Goal: Task Accomplishment & Management: Complete application form

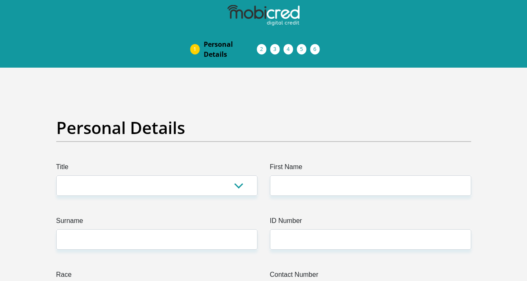
click at [0, 0] on span "Debicheck Mandate" at bounding box center [0, 0] width 0 height 0
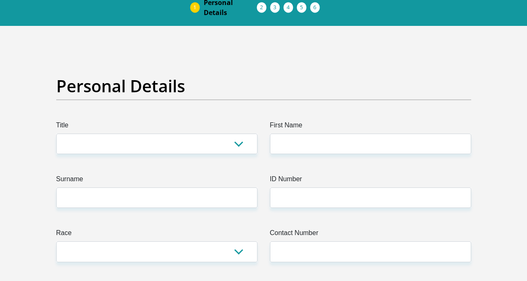
scroll to position [83, 0]
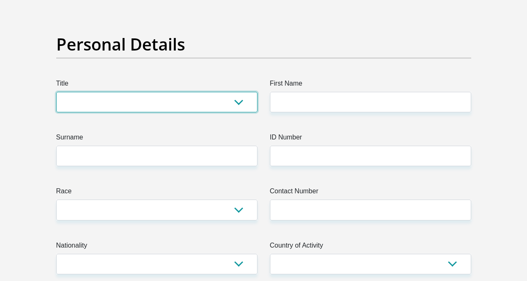
click at [226, 92] on select "Mr Ms Mrs Dr Other" at bounding box center [156, 102] width 201 height 20
select select "Ms"
click at [56, 92] on select "Mr Ms Mrs Dr Other" at bounding box center [156, 102] width 201 height 20
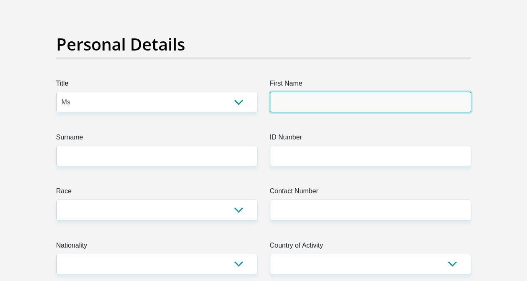
click at [296, 92] on input "First Name" at bounding box center [370, 102] width 201 height 20
type input "Sithembile"
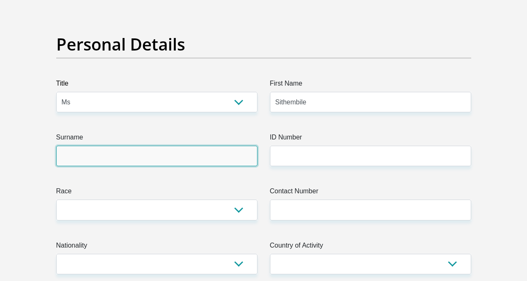
type input "Tembe"
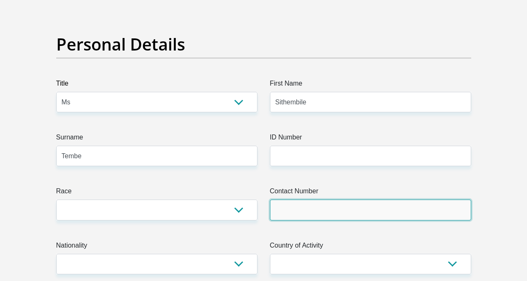
type input "0616905715"
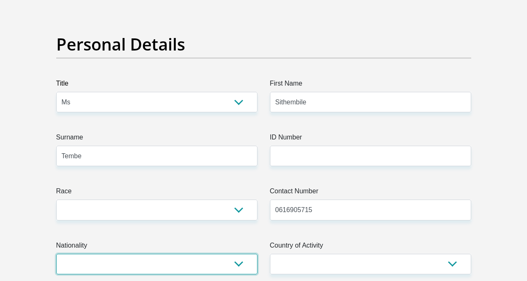
select select "ZAF"
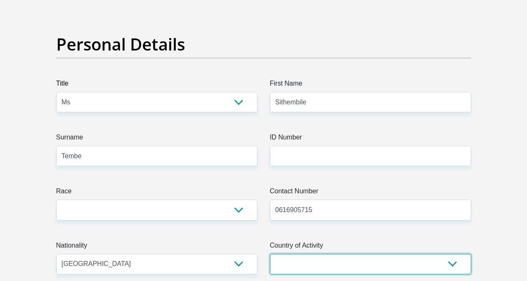
select select "ZAF"
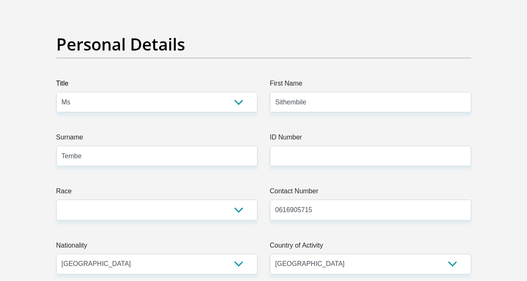
type input "Annet Drive,Reservoir Hills"
type input "Durban, KwaZulu-Natal"
type input "4091"
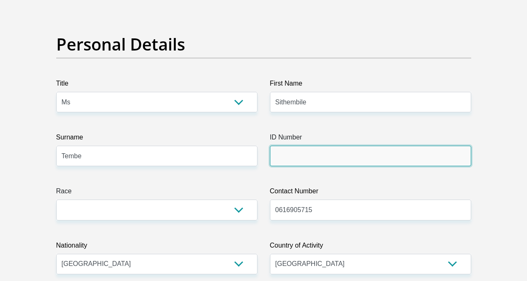
click at [322, 145] on input "ID Number" at bounding box center [370, 155] width 201 height 20
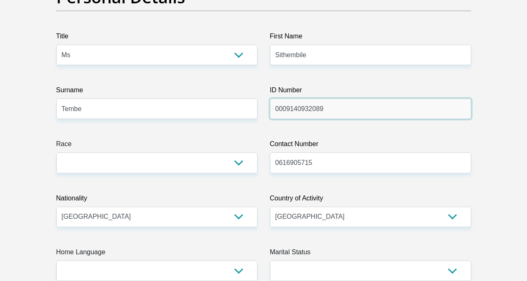
scroll to position [250, 0]
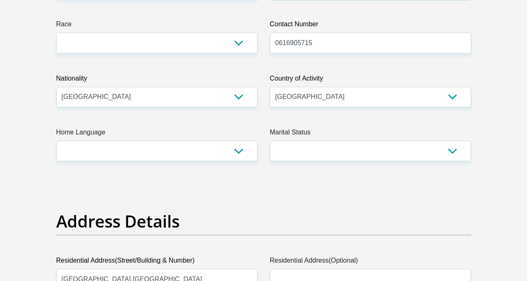
type input "0009140932089"
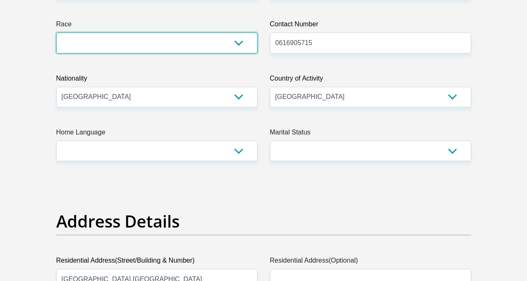
click at [228, 33] on select "Black Coloured Indian White Other" at bounding box center [156, 43] width 201 height 20
select select "1"
click at [56, 33] on select "Black Coloured Indian White Other" at bounding box center [156, 43] width 201 height 20
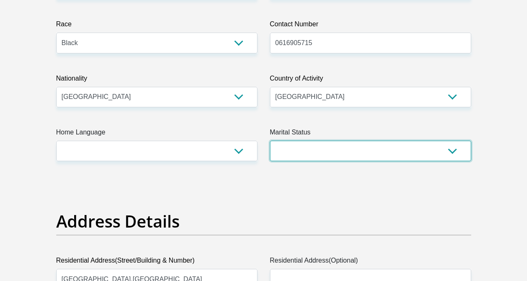
click at [412, 140] on select "Married ANC Single Divorced Widowed Married COP or Customary Law" at bounding box center [370, 150] width 201 height 20
select select "2"
click at [270, 140] on select "Married ANC Single Divorced Widowed Married COP or Customary Law" at bounding box center [370, 150] width 201 height 20
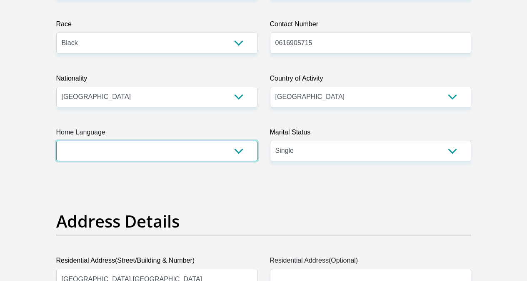
click at [236, 140] on select "Afrikaans English Sepedi South Ndebele Southern Sotho Swati Tsonga Tswana Venda…" at bounding box center [156, 150] width 201 height 20
select select "zul"
click at [56, 140] on select "Afrikaans English Sepedi South Ndebele Southern Sotho Swati Tsonga Tswana Venda…" at bounding box center [156, 150] width 201 height 20
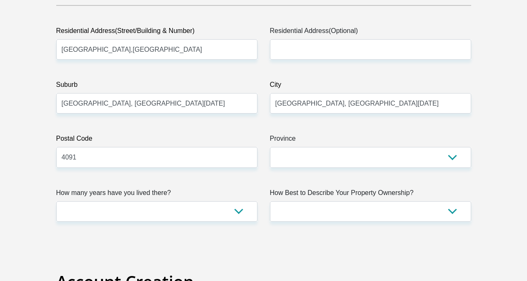
scroll to position [459, 0]
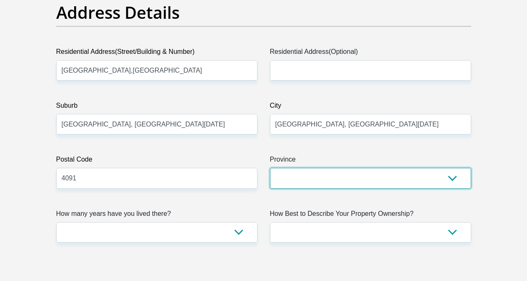
click at [304, 168] on select "Eastern Cape Free State Gauteng KwaZulu-Natal Limpopo Mpumalanga Northern Cape …" at bounding box center [370, 178] width 201 height 20
select select "[GEOGRAPHIC_DATA][DATE]"
click at [270, 168] on select "Eastern Cape Free State Gauteng KwaZulu-Natal Limpopo Mpumalanga Northern Cape …" at bounding box center [370, 178] width 201 height 20
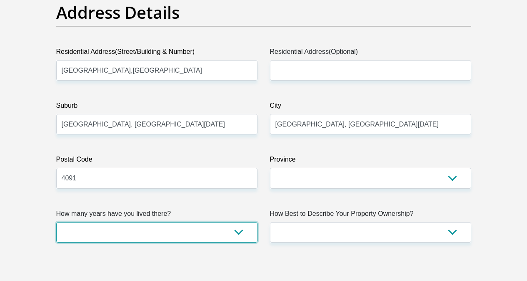
click at [241, 222] on select "less than 1 year 1-3 years 3-5 years 5+ years" at bounding box center [156, 232] width 201 height 20
select select "5"
click at [56, 222] on select "less than 1 year 1-3 years 3-5 years 5+ years" at bounding box center [156, 232] width 201 height 20
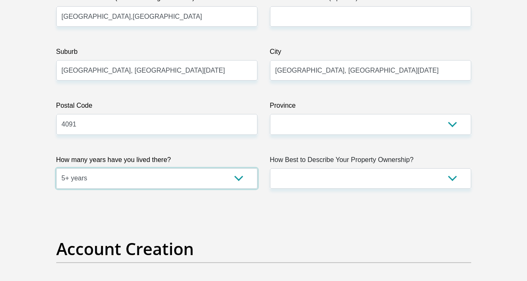
scroll to position [542, 0]
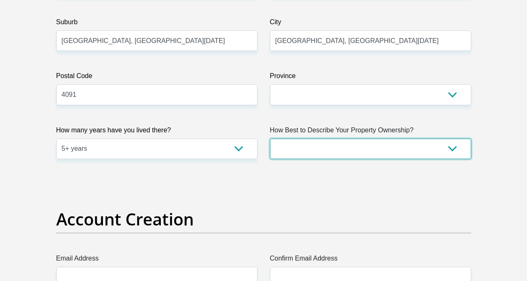
click at [385, 138] on select "Owned Rented Family Owned Company Dwelling" at bounding box center [370, 148] width 201 height 20
select select "parents"
click at [270, 138] on select "Owned Rented Family Owned Company Dwelling" at bounding box center [370, 148] width 201 height 20
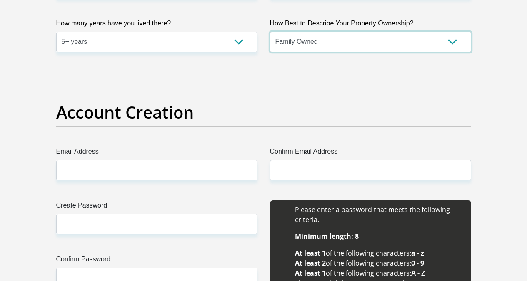
scroll to position [667, 0]
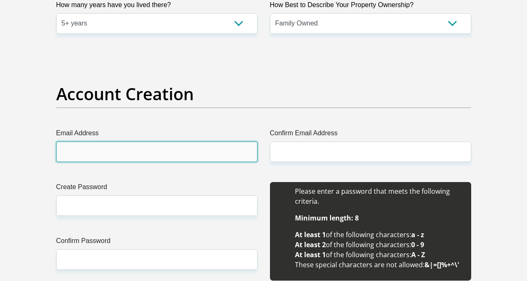
click at [161, 141] on input "Email Address" at bounding box center [156, 151] width 201 height 20
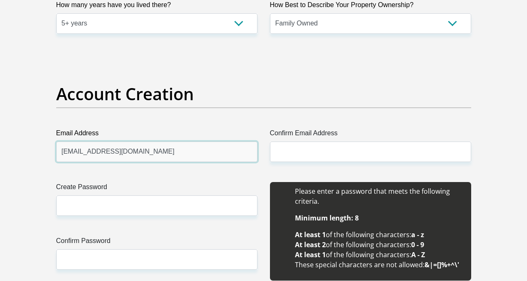
type input "nomondesithembile@gmail.com"
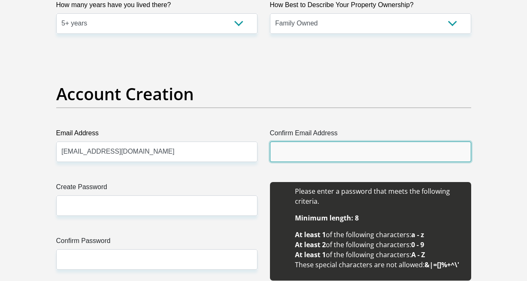
click at [366, 141] on input "Confirm Email Address" at bounding box center [370, 151] width 201 height 20
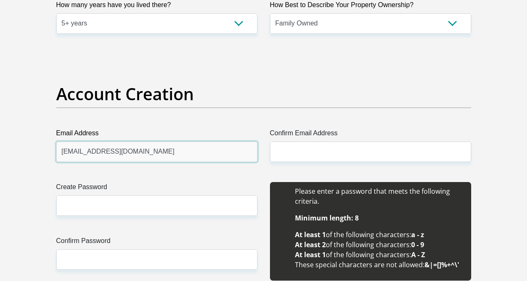
drag, startPoint x: 83, startPoint y: 123, endPoint x: 156, endPoint y: 125, distance: 73.0
click at [156, 141] on input "nomondesithembile@gmail.com" at bounding box center [156, 151] width 201 height 20
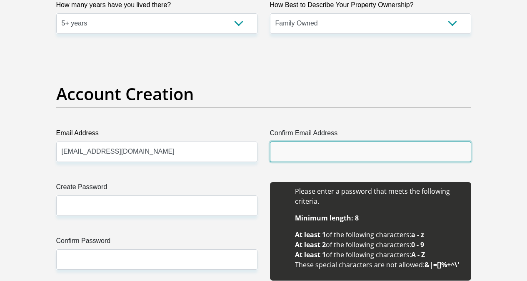
click at [275, 141] on input "Confirm Email Address" at bounding box center [370, 151] width 201 height 20
paste input "nomondesithembile@gmail.com"
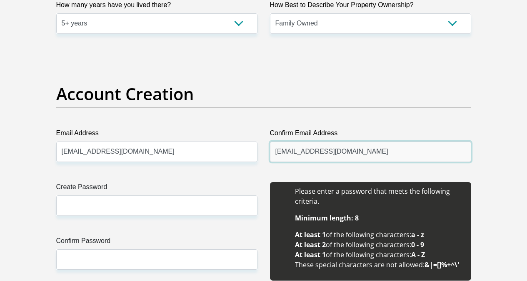
type input "nomondesithembile@gmail.com"
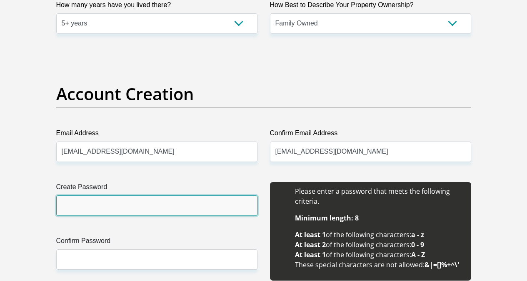
click at [154, 195] on input "Create Password" at bounding box center [156, 205] width 201 height 20
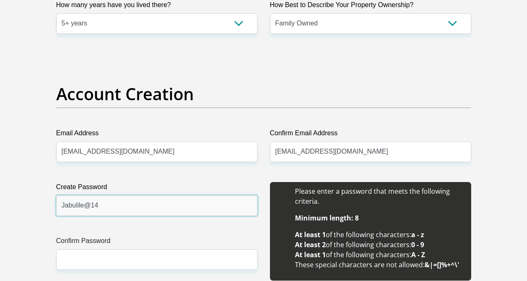
type input "Jabulile@14"
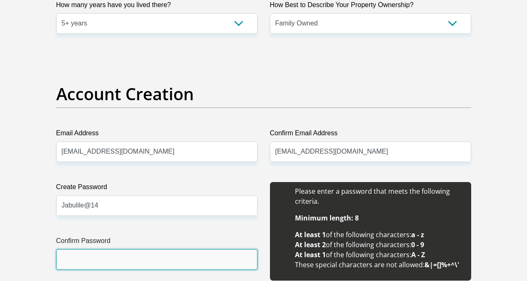
click at [115, 249] on input "Confirm Password" at bounding box center [156, 259] width 201 height 20
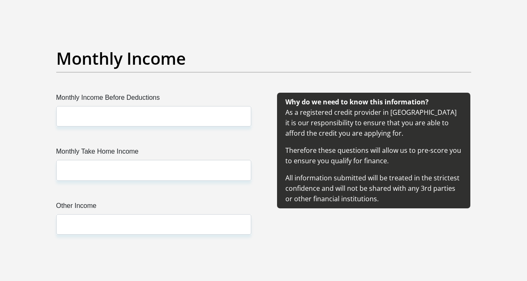
scroll to position [959, 0]
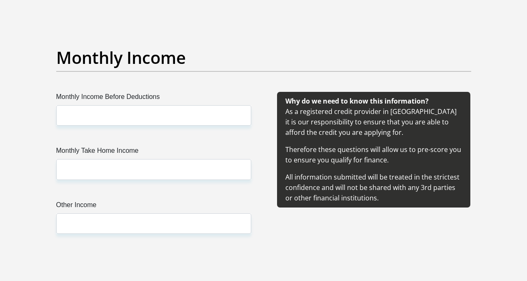
type input "Jabulile@14"
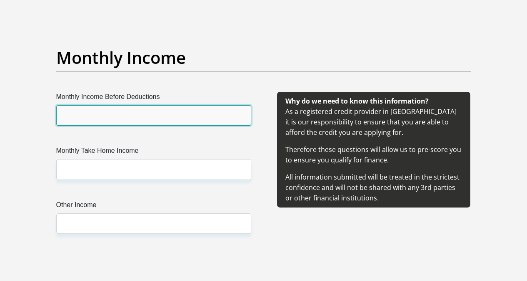
click at [172, 105] on input "Monthly Income Before Deductions" at bounding box center [153, 115] width 195 height 20
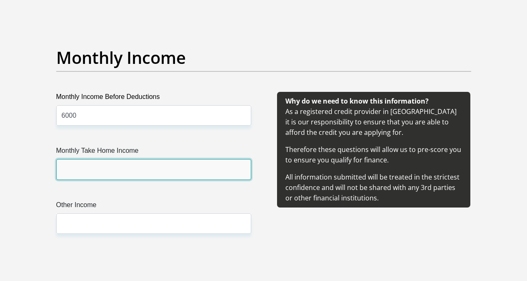
click at [126, 159] on input "Monthly Take Home Income" at bounding box center [153, 169] width 195 height 20
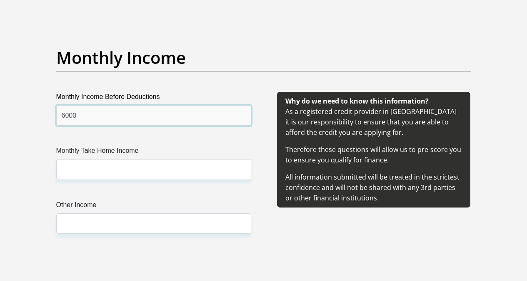
click at [124, 105] on input "6000" at bounding box center [153, 115] width 195 height 20
type input "6001"
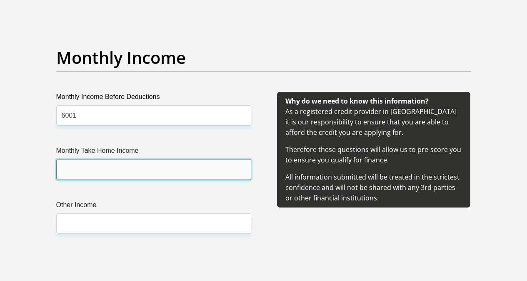
click at [125, 159] on input "Monthly Take Home Income" at bounding box center [153, 169] width 195 height 20
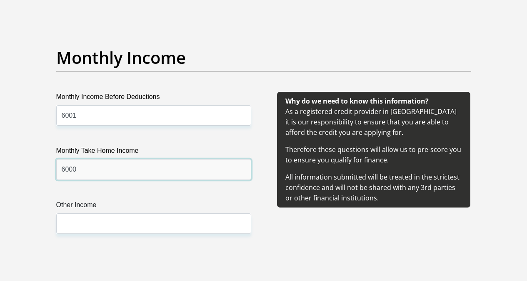
type input "6000"
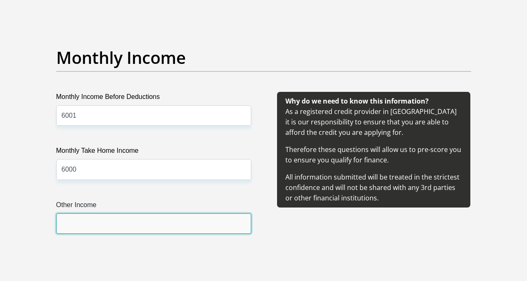
click at [136, 213] on input "Other Income" at bounding box center [153, 223] width 195 height 20
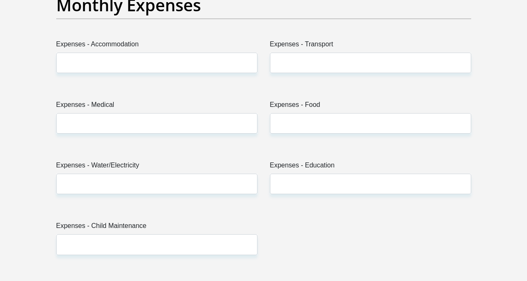
scroll to position [1251, 0]
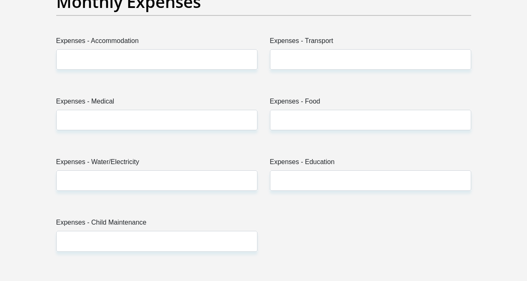
type input "1500"
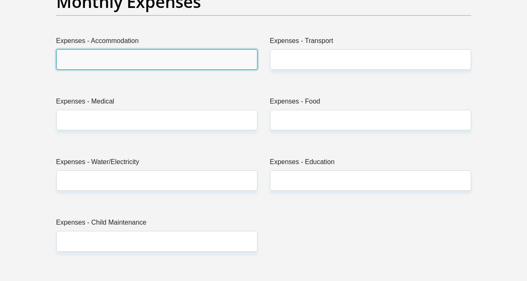
click at [196, 49] on input "Expenses - Accommodation" at bounding box center [156, 59] width 201 height 20
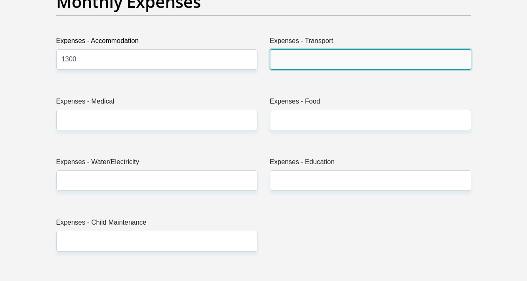
click at [366, 49] on input "Expenses - Transport" at bounding box center [370, 59] width 201 height 20
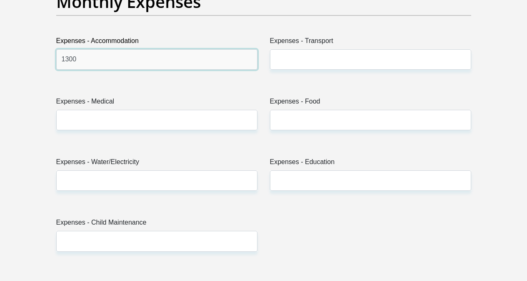
click at [186, 49] on input "1300" at bounding box center [156, 59] width 201 height 20
type input "1"
type input "0"
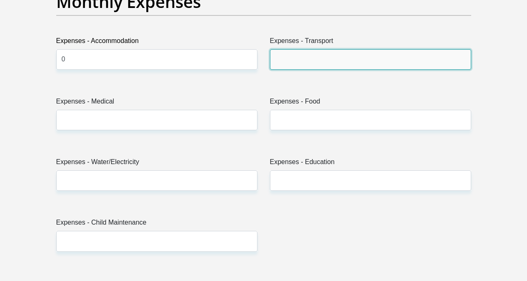
click at [321, 49] on input "Expenses - Transport" at bounding box center [370, 59] width 201 height 20
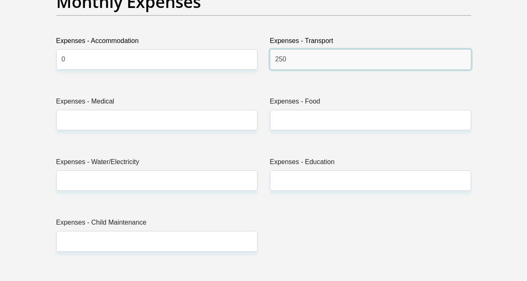
type input "250"
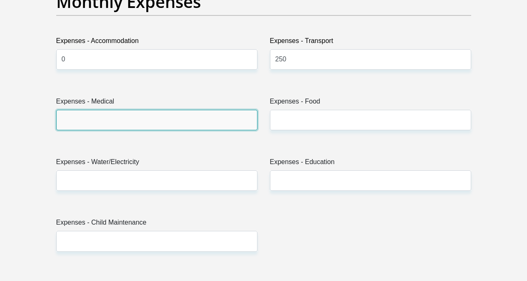
click at [140, 110] on input "Expenses - Medical" at bounding box center [156, 120] width 201 height 20
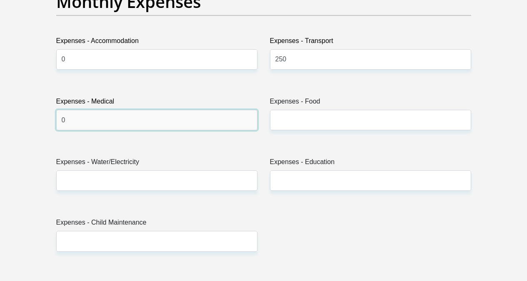
type input "0"
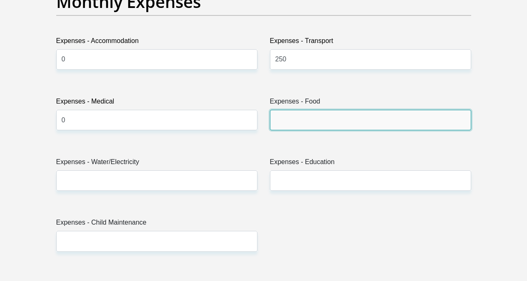
click at [303, 110] on input "Expenses - Food" at bounding box center [370, 120] width 201 height 20
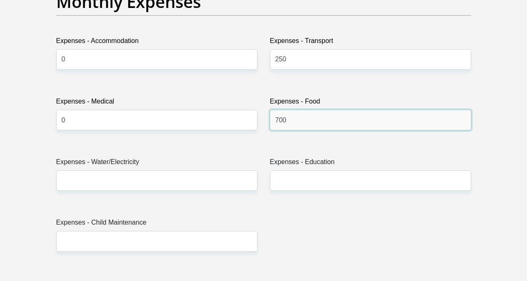
type input "700"
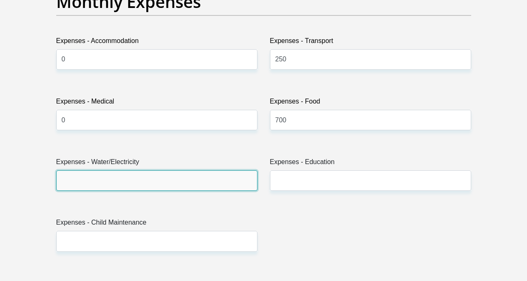
click at [204, 170] on input "Expenses - Water/Electricity" at bounding box center [156, 180] width 201 height 20
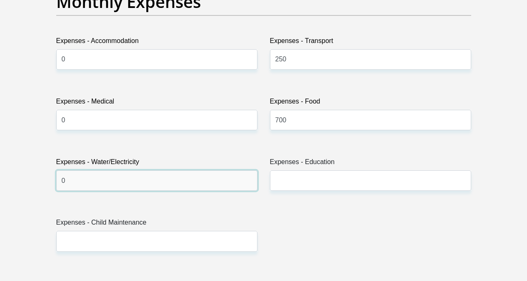
type input "0"
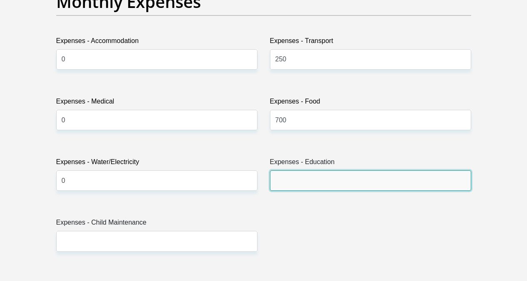
click at [315, 170] on input "Expenses - Education" at bounding box center [370, 180] width 201 height 20
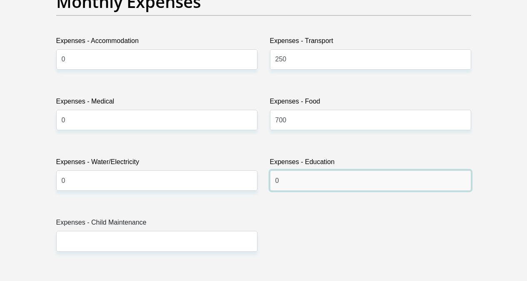
type input "0"
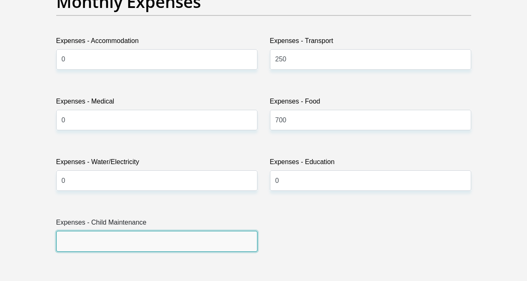
click at [218, 231] on input "Expenses - Child Maintenance" at bounding box center [156, 241] width 201 height 20
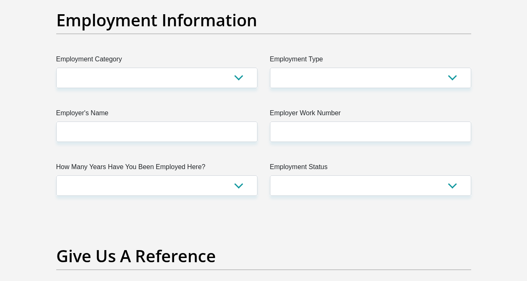
scroll to position [1542, 0]
type input "0"
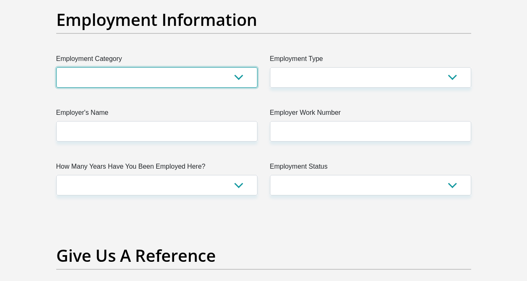
click at [238, 67] on select "AGRICULTURE ALCOHOL & TOBACCO CONSTRUCTION MATERIALS METALLURGY EQUIPMENT FOR R…" at bounding box center [156, 77] width 201 height 20
select select "53"
click at [56, 67] on select "AGRICULTURE ALCOHOL & TOBACCO CONSTRUCTION MATERIALS METALLURGY EQUIPMENT FOR R…" at bounding box center [156, 77] width 201 height 20
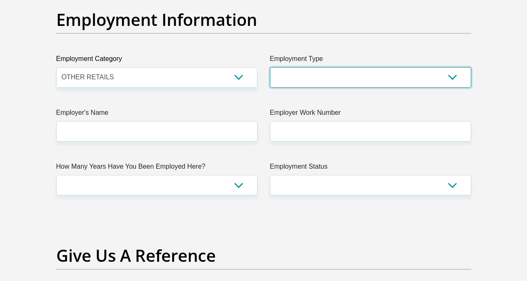
click at [365, 67] on select "College/Lecturer Craft Seller Creative Driver Executive Farmer Forces - Non Com…" at bounding box center [370, 77] width 201 height 20
select select "Office Staff/Clerk"
click at [270, 67] on select "College/Lecturer Craft Seller Creative Driver Executive Farmer Forces - Non Com…" at bounding box center [370, 77] width 201 height 20
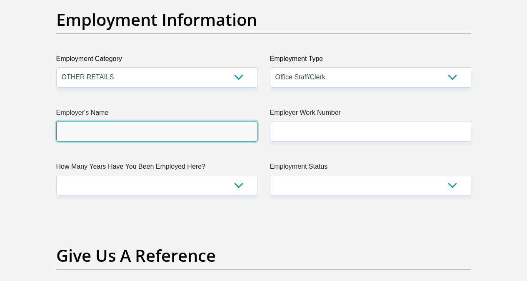
click at [190, 121] on input "Employer's Name" at bounding box center [156, 131] width 201 height 20
type input "FreshEyes"
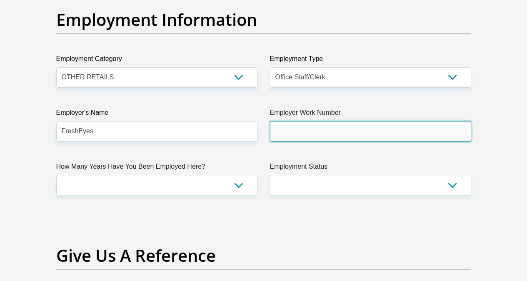
click at [304, 121] on input "Employer Work Number" at bounding box center [370, 131] width 201 height 20
type input "0665056299"
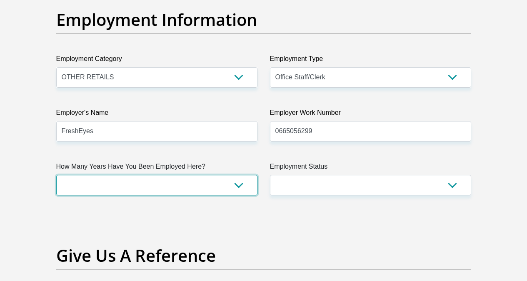
click at [242, 175] on select "less than 1 year 1-3 years 3-5 years 5+ years" at bounding box center [156, 185] width 201 height 20
select select "48"
click at [56, 175] on select "less than 1 year 1-3 years 3-5 years 5+ years" at bounding box center [156, 185] width 201 height 20
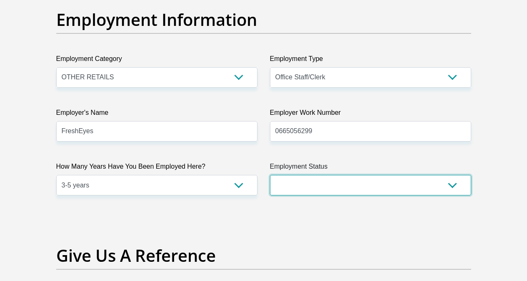
click at [346, 175] on select "Permanent/Full-time Part-time/Casual Contract Worker Self-Employed Housewife Re…" at bounding box center [370, 185] width 201 height 20
select select "1"
click at [270, 175] on select "Permanent/Full-time Part-time/Casual Contract Worker Self-Employed Housewife Re…" at bounding box center [370, 185] width 201 height 20
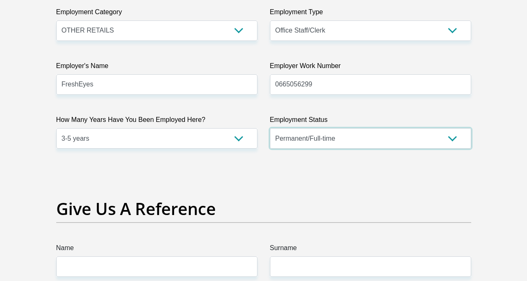
scroll to position [1709, 0]
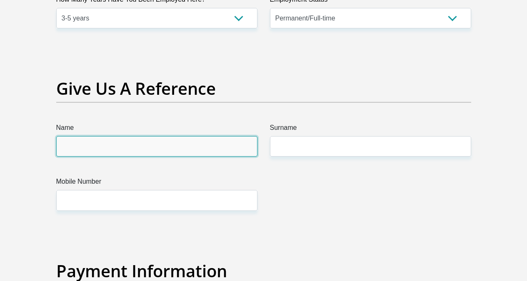
click at [148, 136] on input "Name" at bounding box center [156, 146] width 201 height 20
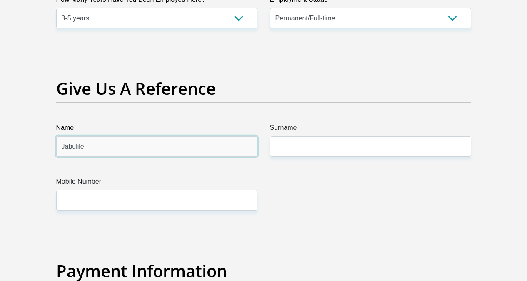
type input "Jabulile"
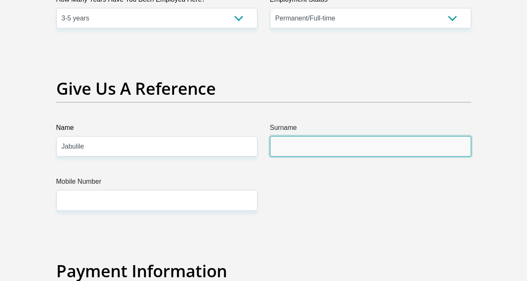
click at [365, 136] on input "Surname" at bounding box center [370, 146] width 201 height 20
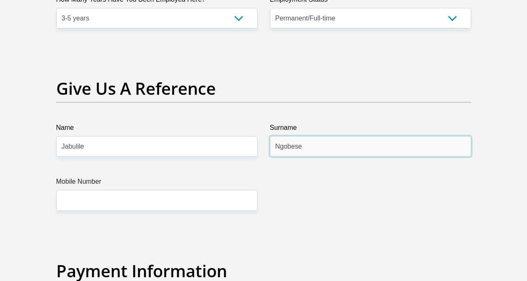
type input "Ngobese"
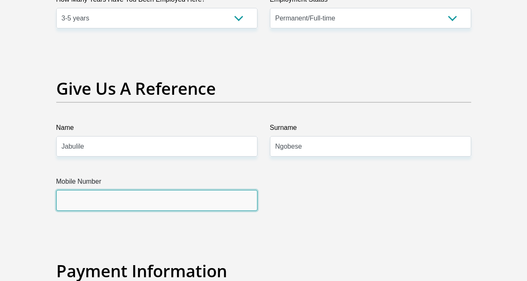
click at [233, 190] on input "Mobile Number" at bounding box center [156, 200] width 201 height 20
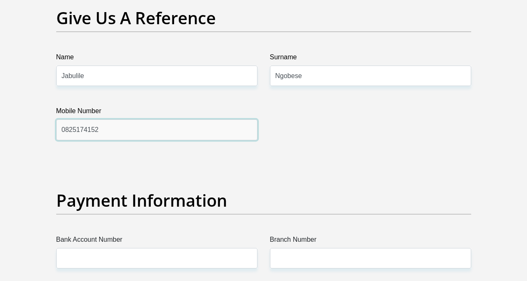
scroll to position [1876, 0]
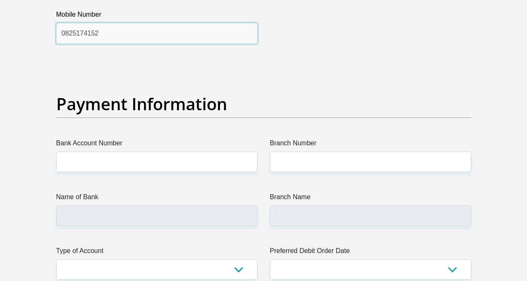
type input "0825174152"
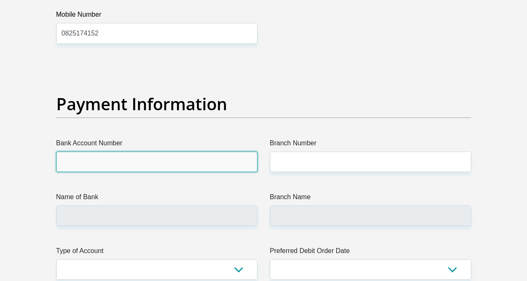
click at [201, 151] on input "Bank Account Number" at bounding box center [156, 161] width 201 height 20
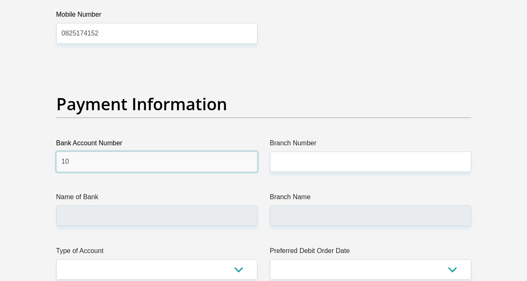
type input "1"
type input "51091082703"
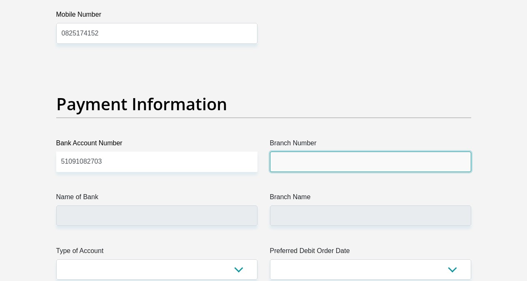
click at [408, 151] on input "Branch Number" at bounding box center [370, 161] width 201 height 20
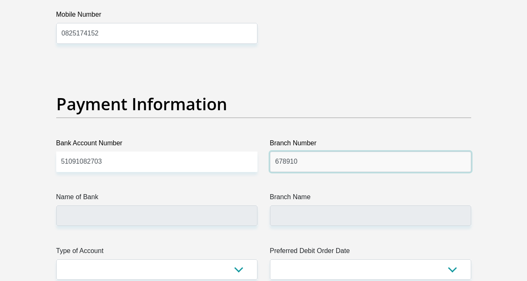
type input "678910"
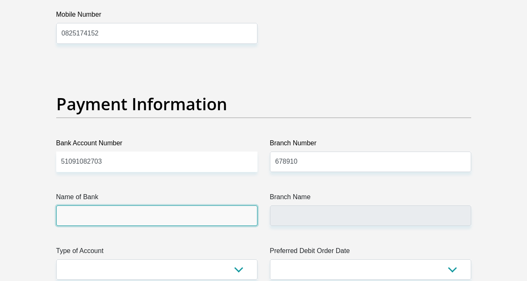
click at [176, 205] on input "Name of Bank" at bounding box center [156, 215] width 201 height 20
type input "TYME BANK LIMITED"
type input "TYME ROSEBANK"
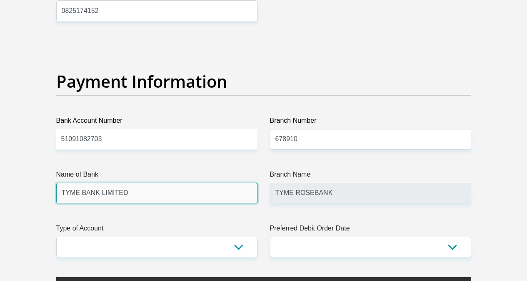
scroll to position [1959, 0]
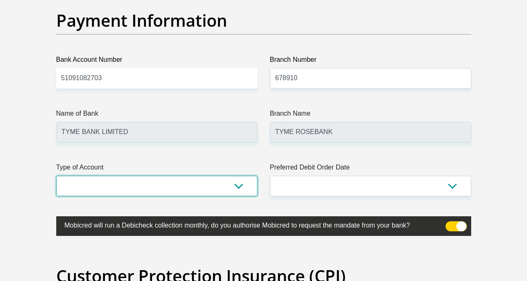
click at [239, 175] on select "Cheque Savings" at bounding box center [156, 185] width 201 height 20
select select "CUR"
click at [56, 175] on select "Cheque Savings" at bounding box center [156, 185] width 201 height 20
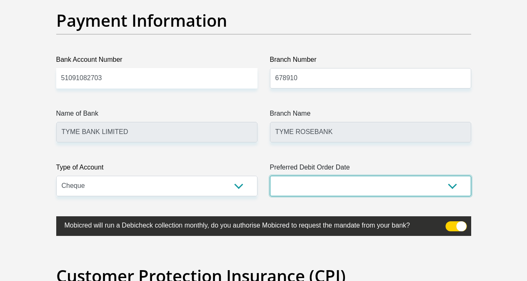
click at [449, 175] on select "1st 2nd 3rd 4th 5th 7th 18th 19th 20th 21st 22nd 23rd 24th 25th 26th 27th 28th …" at bounding box center [370, 185] width 201 height 20
select select "30"
click at [270, 175] on select "1st 2nd 3rd 4th 5th 7th 18th 19th 20th 21st 22nd 23rd 24th 25th 26th 27th 28th …" at bounding box center [370, 185] width 201 height 20
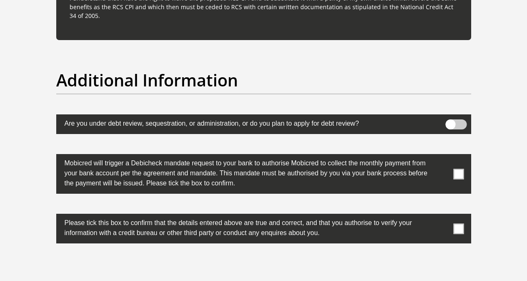
scroll to position [2584, 0]
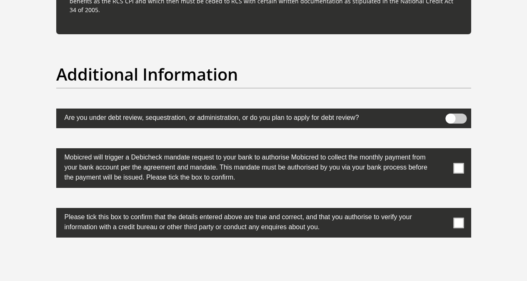
click at [462, 163] on span at bounding box center [459, 168] width 10 height 10
click at [442, 150] on input "checkbox" at bounding box center [442, 150] width 0 height 0
click at [456, 217] on span at bounding box center [459, 222] width 10 height 10
click at [442, 210] on input "checkbox" at bounding box center [442, 210] width 0 height 0
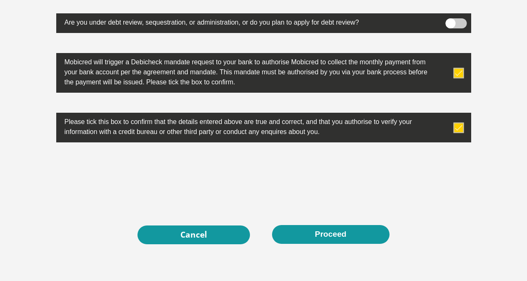
scroll to position [2710, 0]
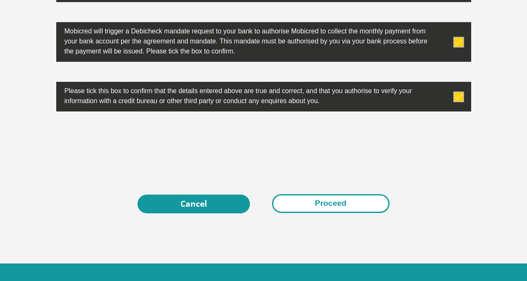
click at [331, 194] on button "Proceed" at bounding box center [331, 203] width 118 height 19
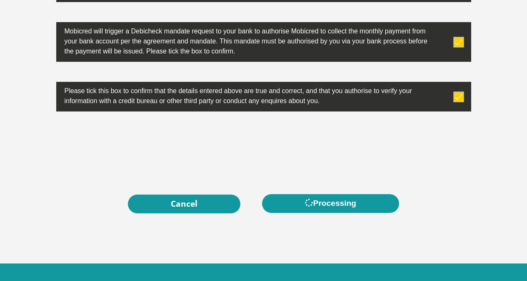
scroll to position [0, 0]
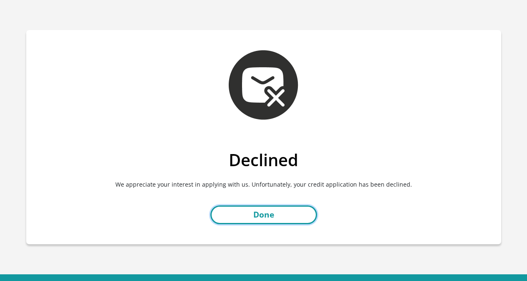
click at [274, 216] on link "Done" at bounding box center [264, 214] width 107 height 19
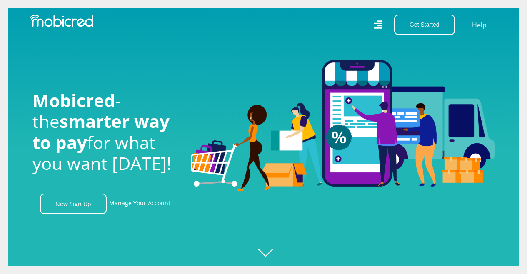
scroll to position [0, 594]
